Goal: Information Seeking & Learning: Compare options

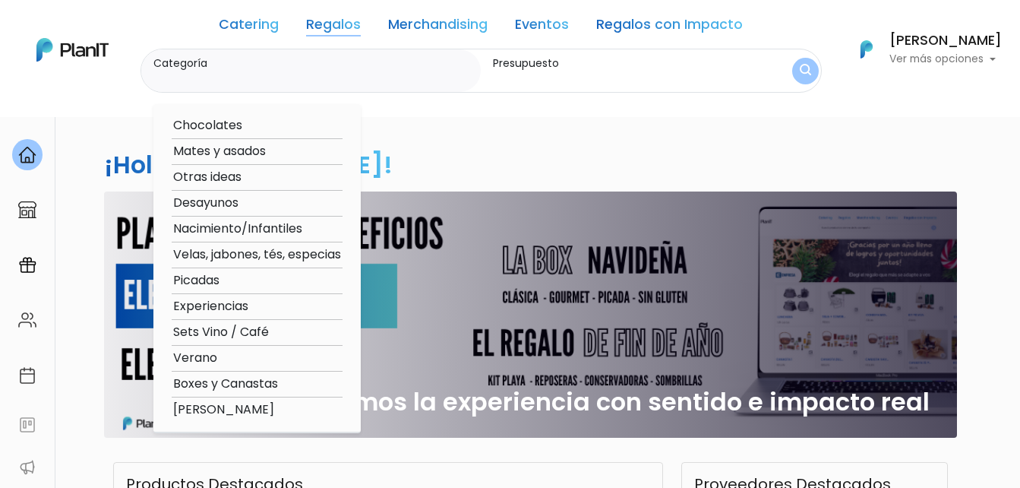
click at [252, 25] on link "Catering" at bounding box center [249, 27] width 60 height 18
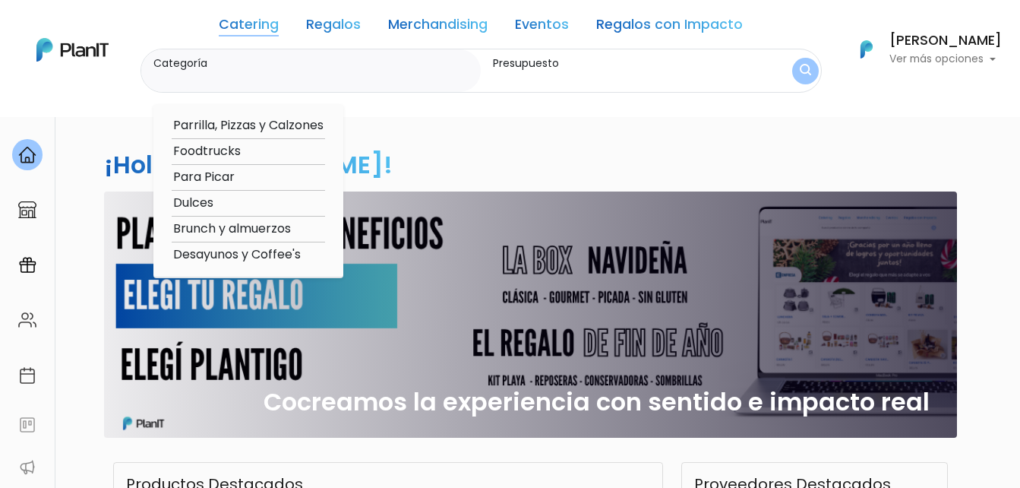
click at [254, 124] on option "Parrilla, Pizzas y Calzones" at bounding box center [248, 125] width 153 height 19
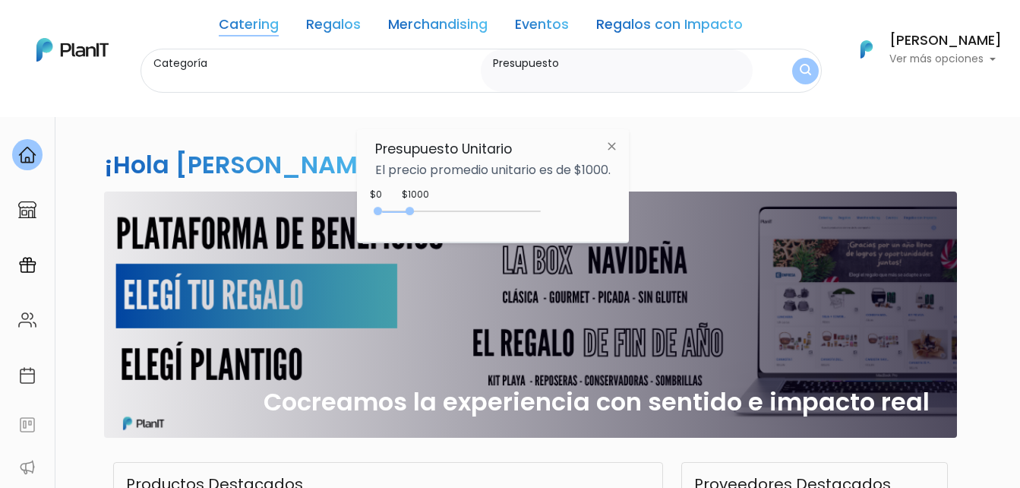
type input "Parrilla, Pizzas y Calzones"
type input "$0 - Más de $5000"
drag, startPoint x: 407, startPoint y: 210, endPoint x: 556, endPoint y: 209, distance: 148.9
click at [554, 210] on div "$3950 $0 0 : 3950 0 3950 0,5000" at bounding box center [492, 214] width 235 height 30
click at [801, 71] on img "submit" at bounding box center [805, 70] width 12 height 15
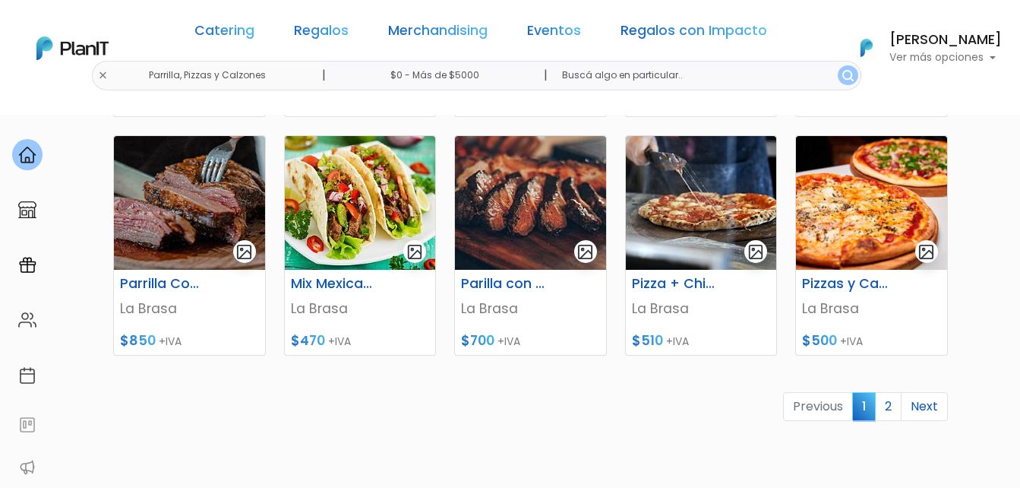
scroll to position [684, 0]
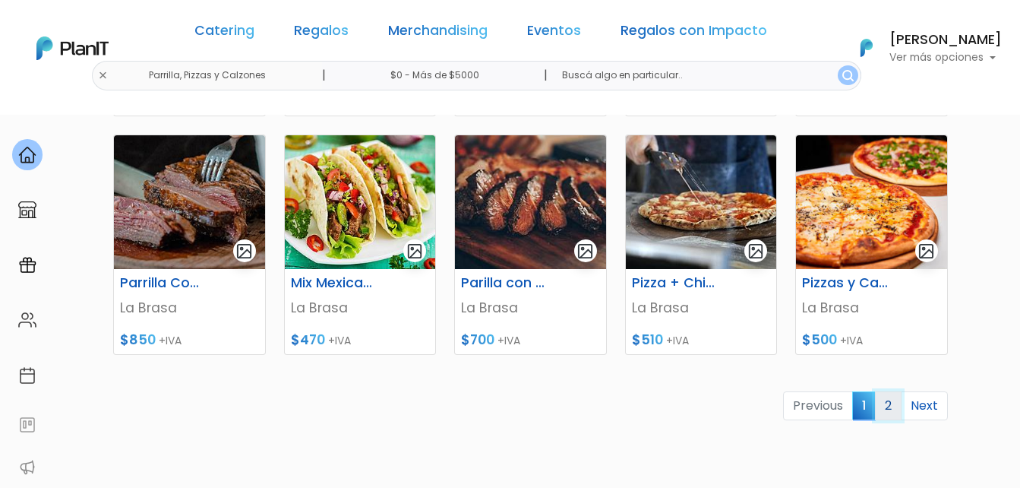
click at [887, 405] on link "2" at bounding box center [888, 405] width 27 height 29
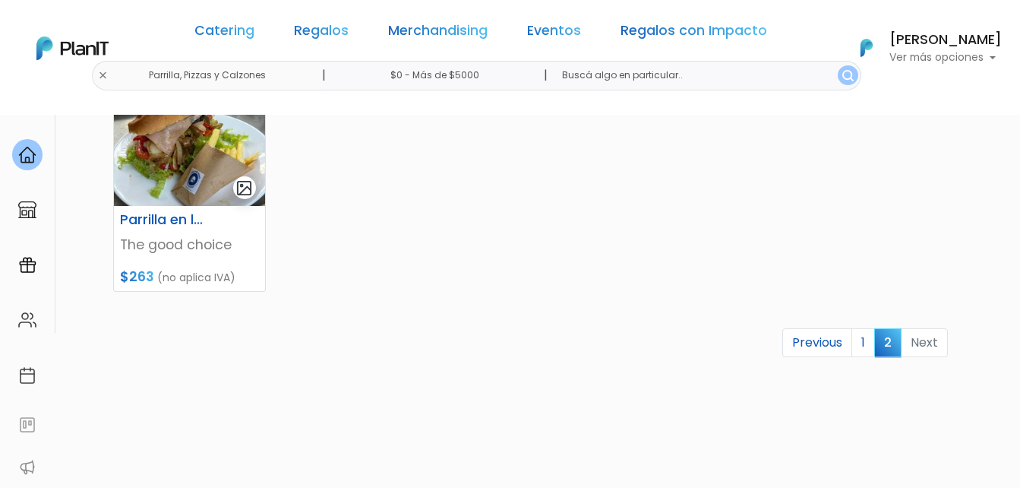
scroll to position [304, 0]
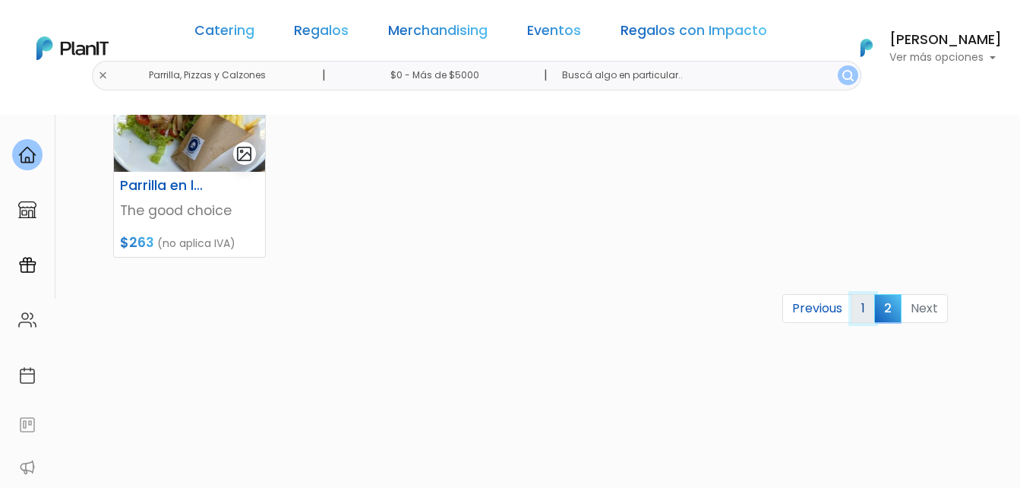
click at [862, 314] on link "1" at bounding box center [863, 308] width 24 height 29
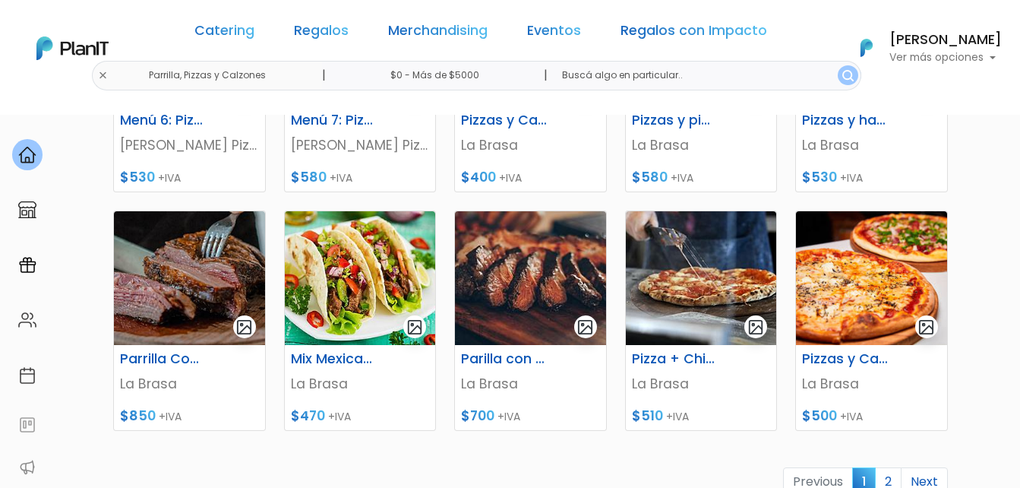
scroll to position [684, 0]
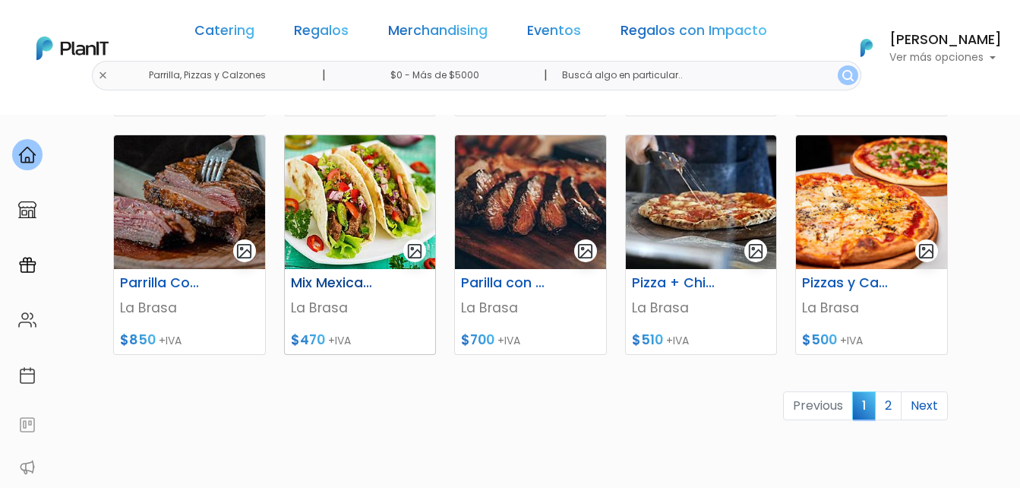
click at [338, 197] on img at bounding box center [360, 202] width 151 height 134
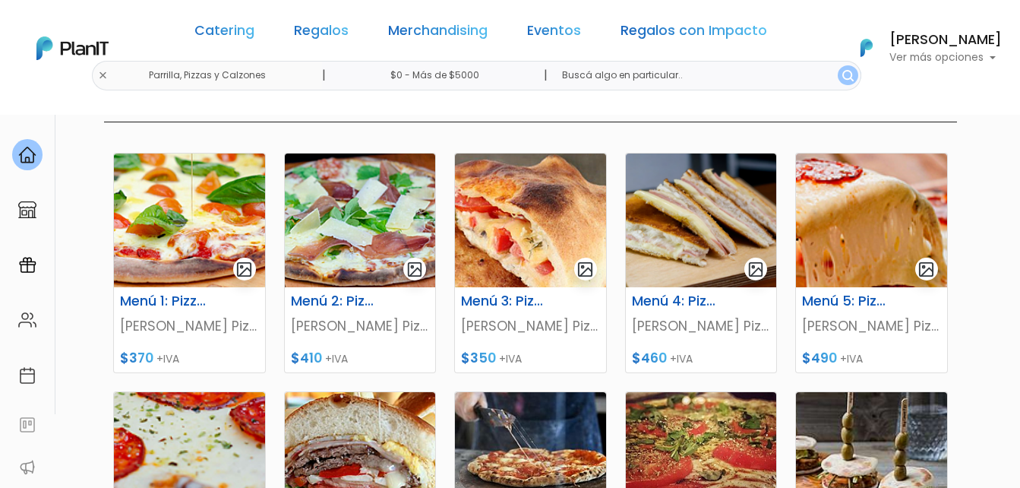
scroll to position [152, 0]
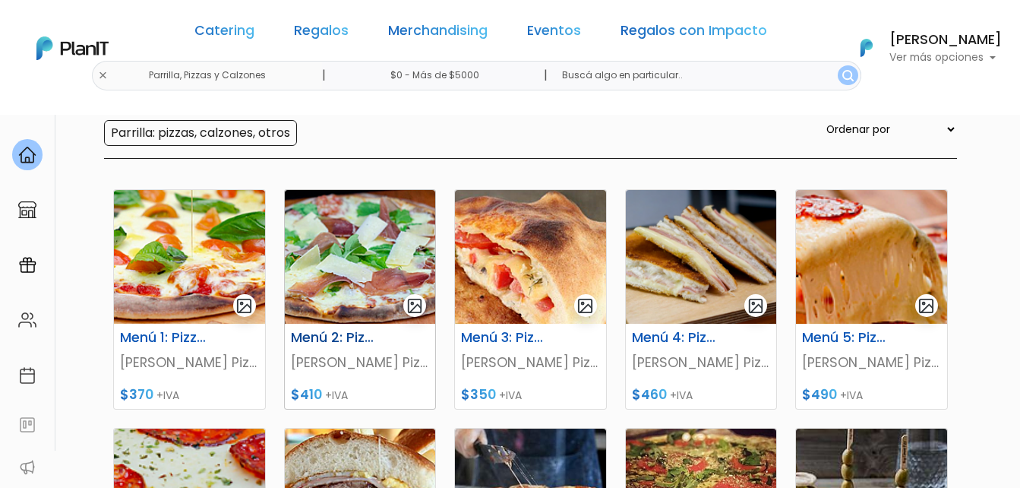
click at [375, 223] on img at bounding box center [360, 257] width 151 height 134
click at [192, 245] on img at bounding box center [189, 257] width 151 height 134
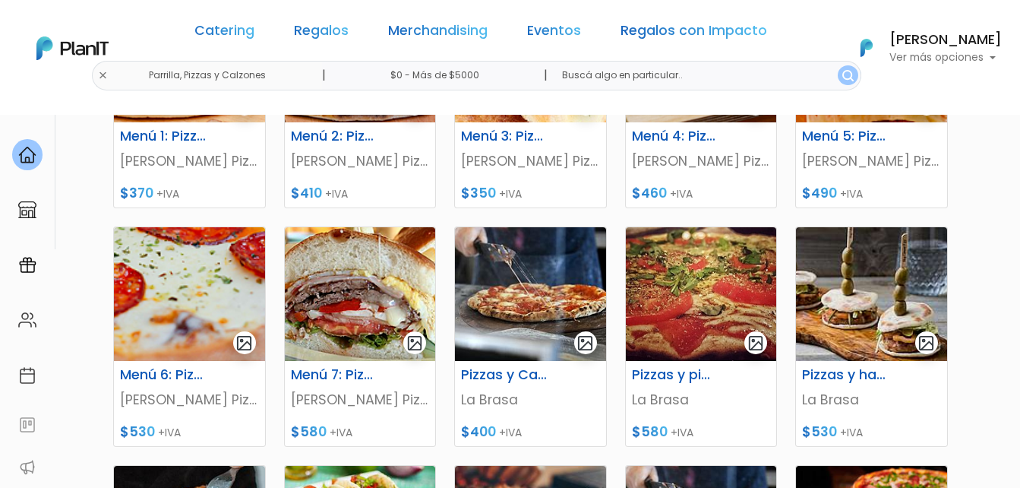
scroll to position [380, 0]
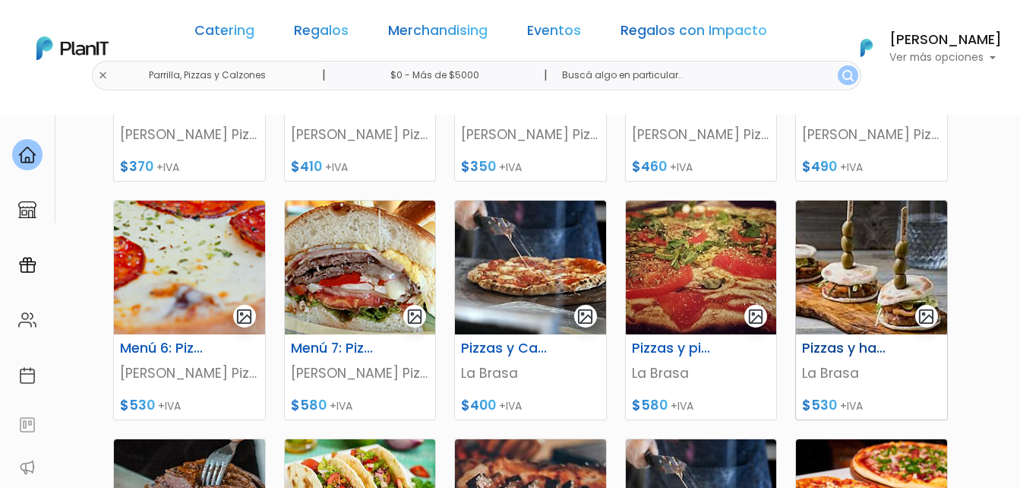
click at [864, 273] on img at bounding box center [871, 268] width 151 height 134
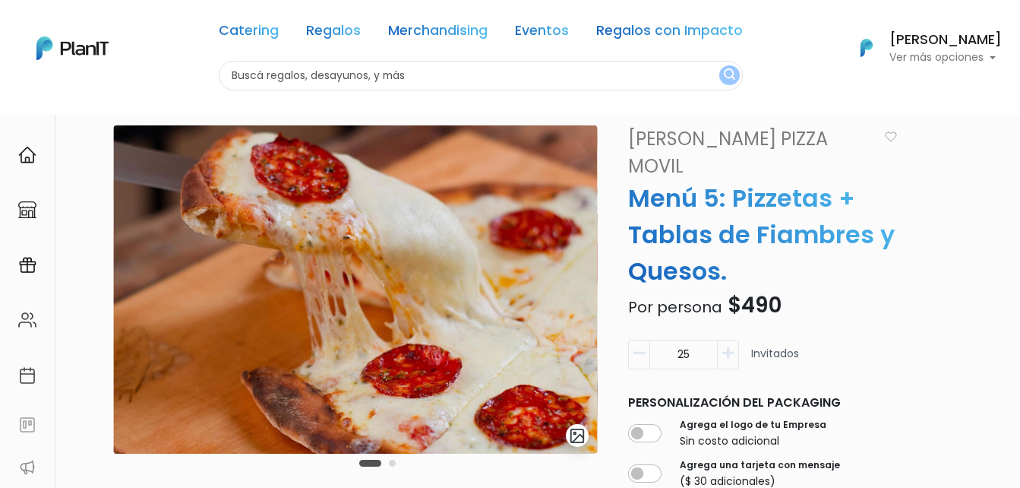
scroll to position [152, 0]
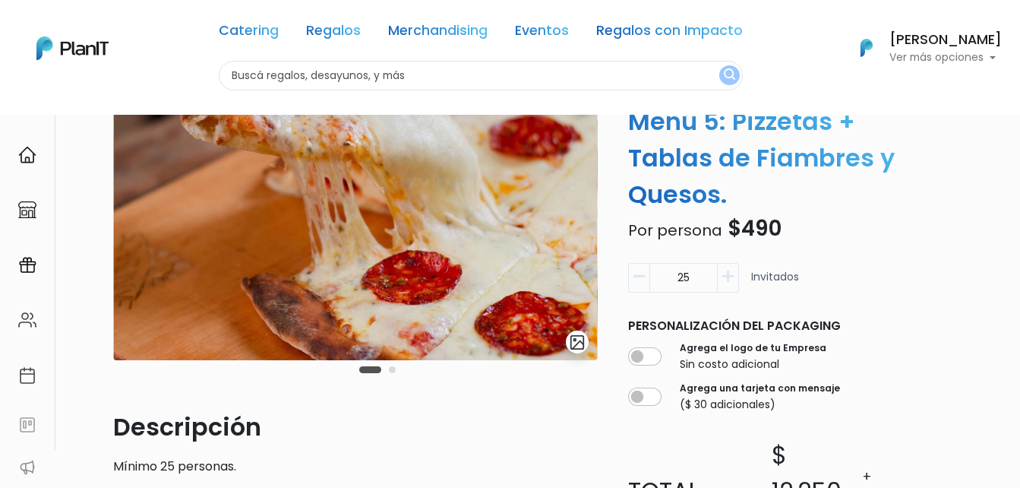
click at [581, 336] on img "submit" at bounding box center [577, 341] width 17 height 17
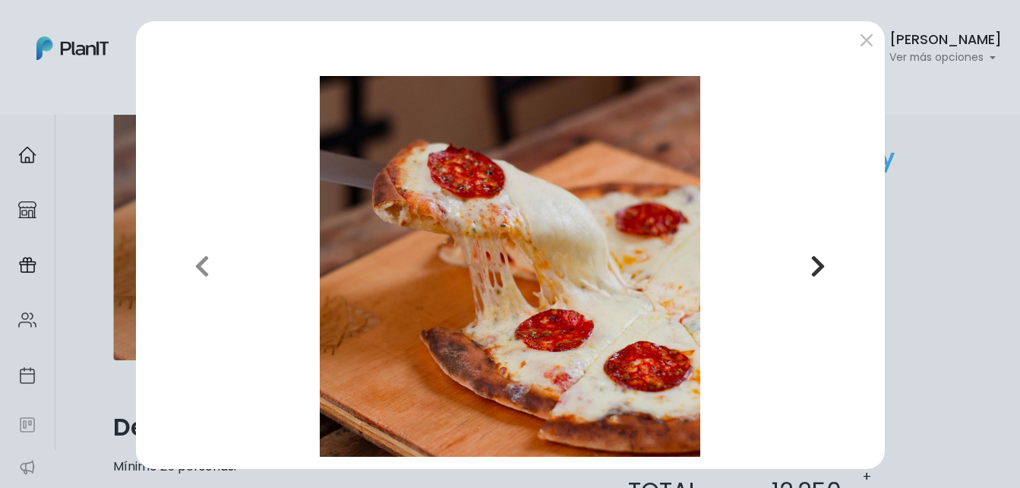
click at [817, 265] on icon "button" at bounding box center [817, 266] width 15 height 24
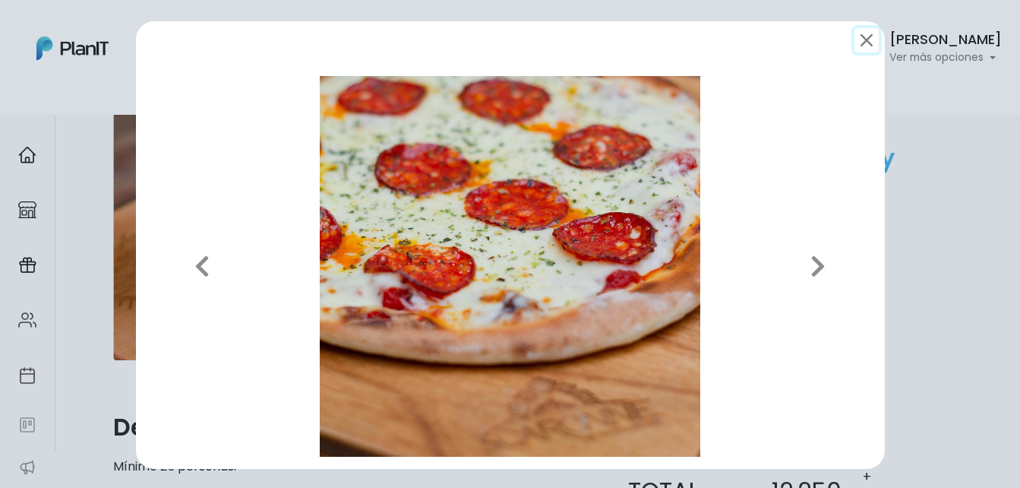
click at [855, 43] on button "submit" at bounding box center [866, 40] width 24 height 24
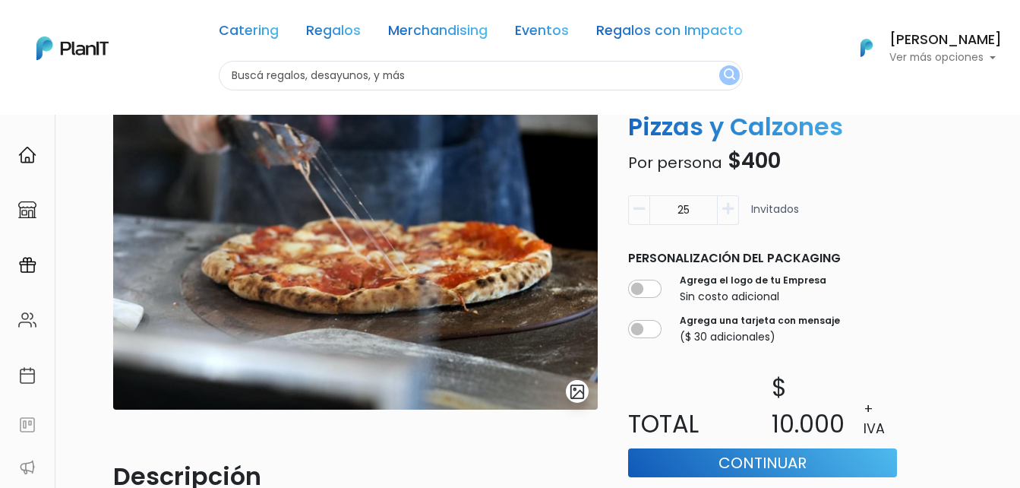
scroll to position [76, 0]
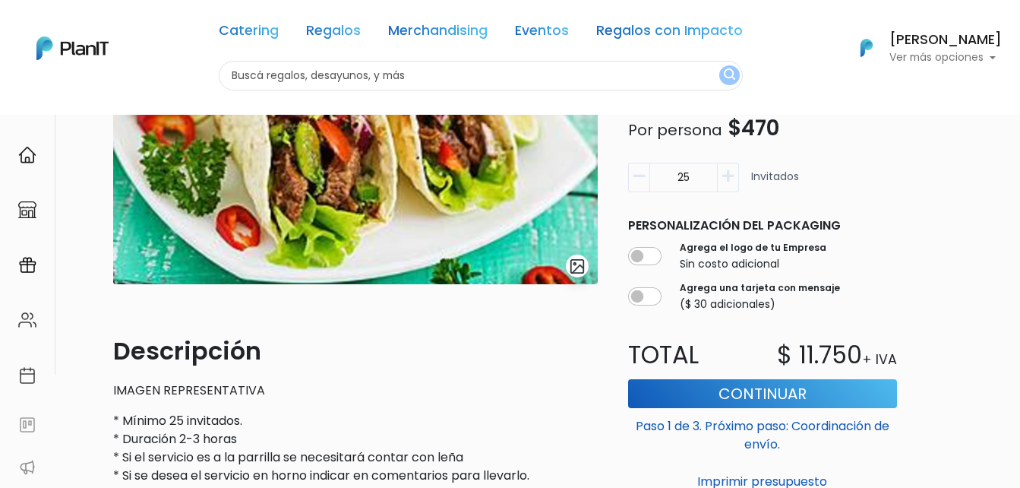
scroll to position [304, 0]
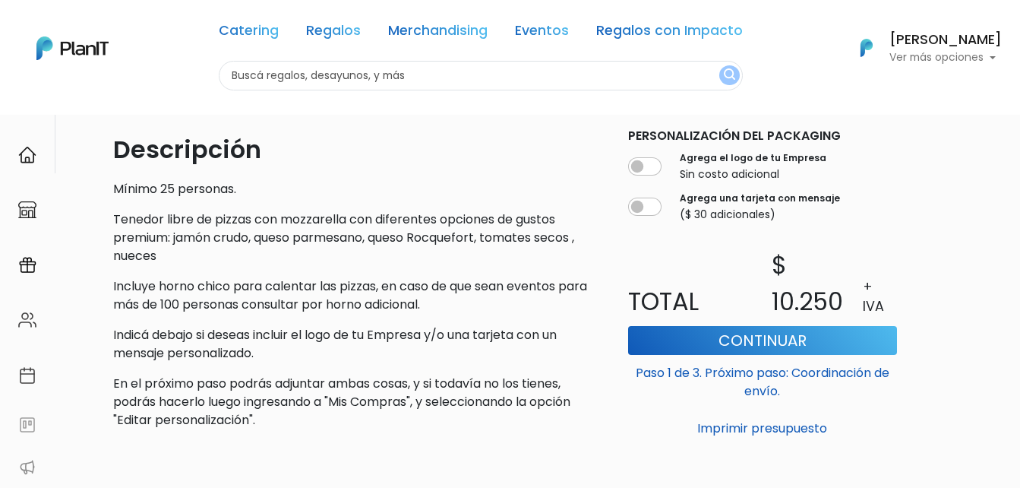
scroll to position [456, 0]
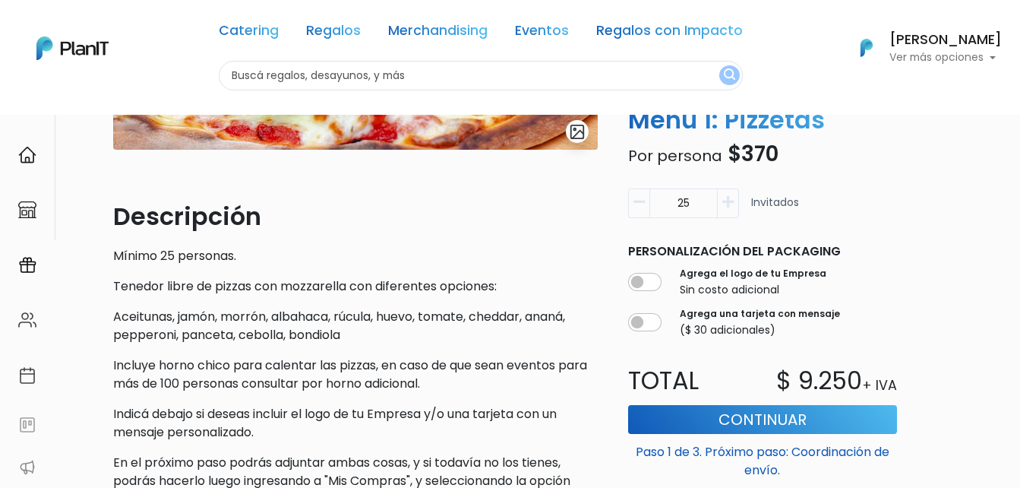
scroll to position [380, 0]
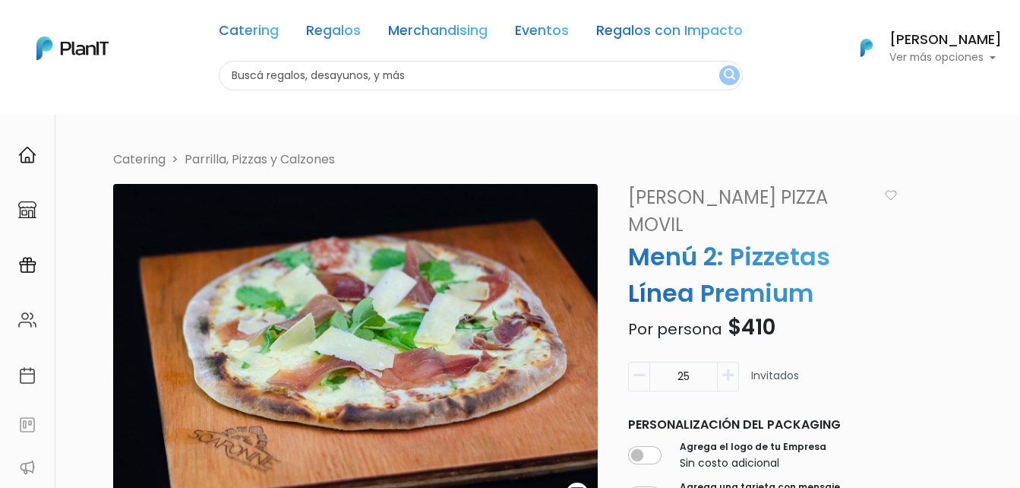
click at [965, 153] on nav "Catering Parrilla, Pizzas y Calzones" at bounding box center [535, 160] width 862 height 21
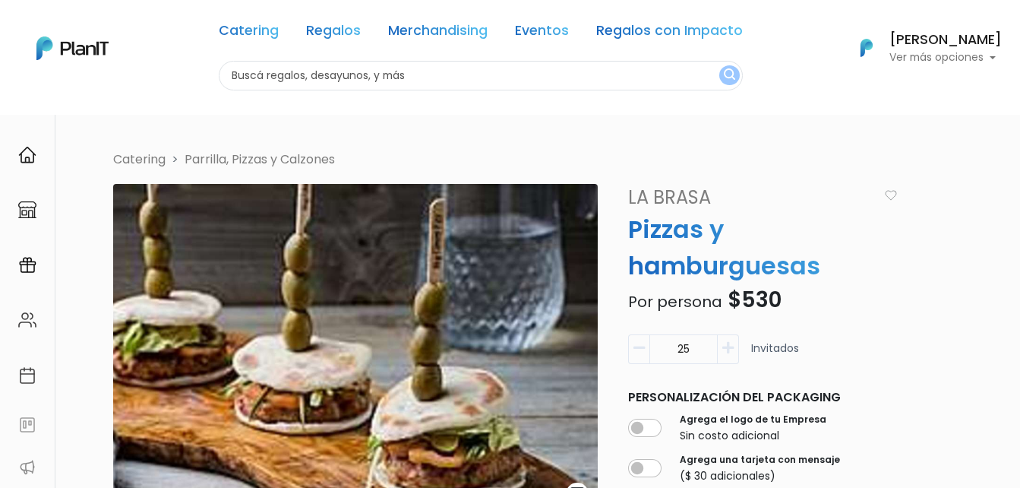
scroll to position [76, 0]
